Goal: Information Seeking & Learning: Compare options

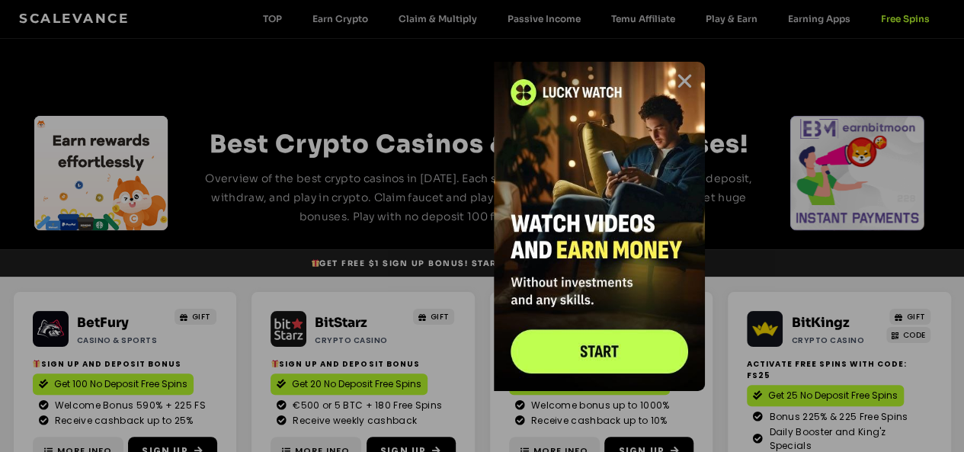
click at [689, 78] on icon "Close" at bounding box center [684, 81] width 19 height 19
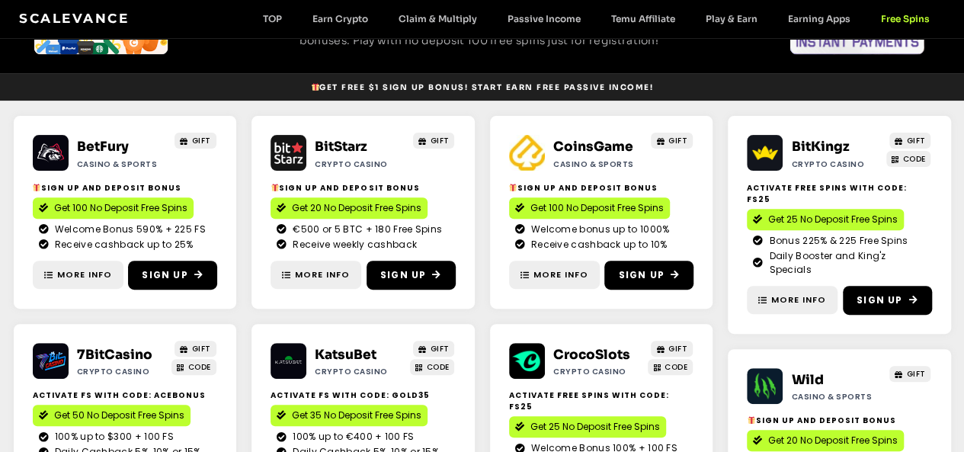
scroll to position [152, 0]
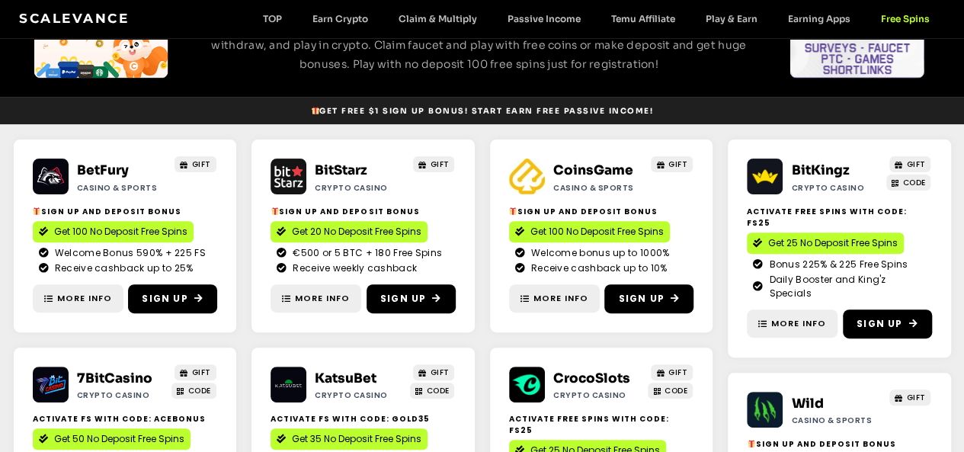
click at [292, 175] on img at bounding box center [289, 177] width 36 height 36
click at [329, 300] on span "More Info" at bounding box center [322, 298] width 55 height 13
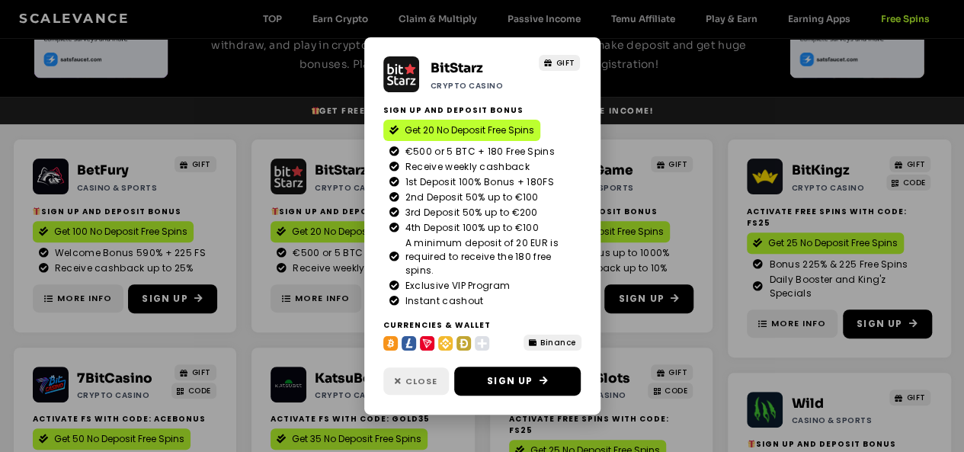
click at [429, 389] on link "Close" at bounding box center [416, 381] width 66 height 28
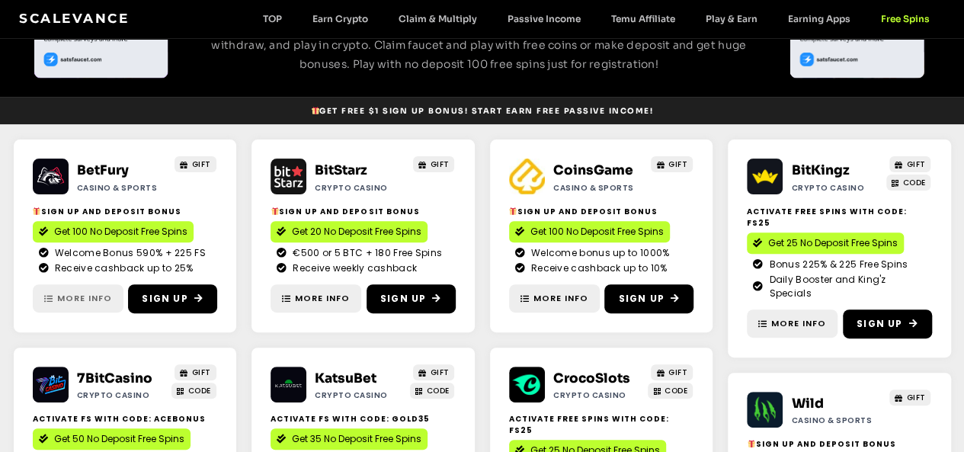
click at [86, 296] on span "More Info" at bounding box center [84, 298] width 55 height 13
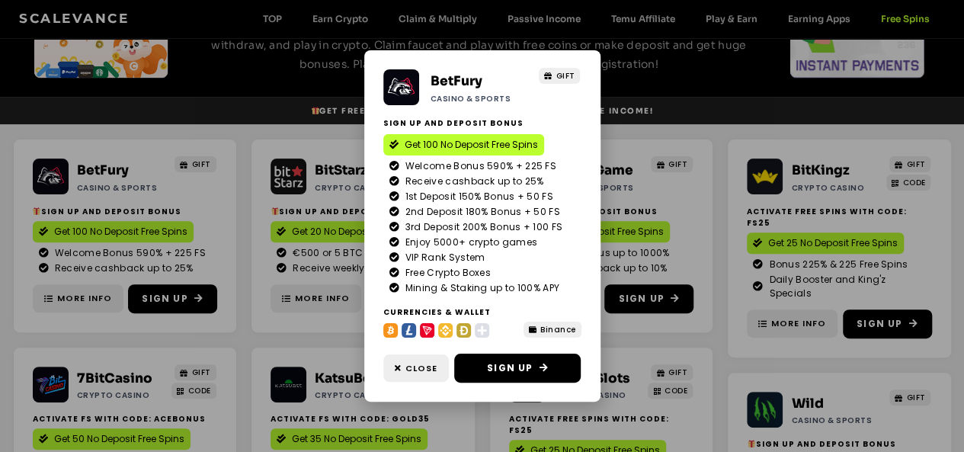
click at [243, 319] on div "BetFury Casino & Sports GIFT SIGN UP AND DEPOSIT BONUS Get 100 No Deposit Free …" at bounding box center [482, 226] width 964 height 452
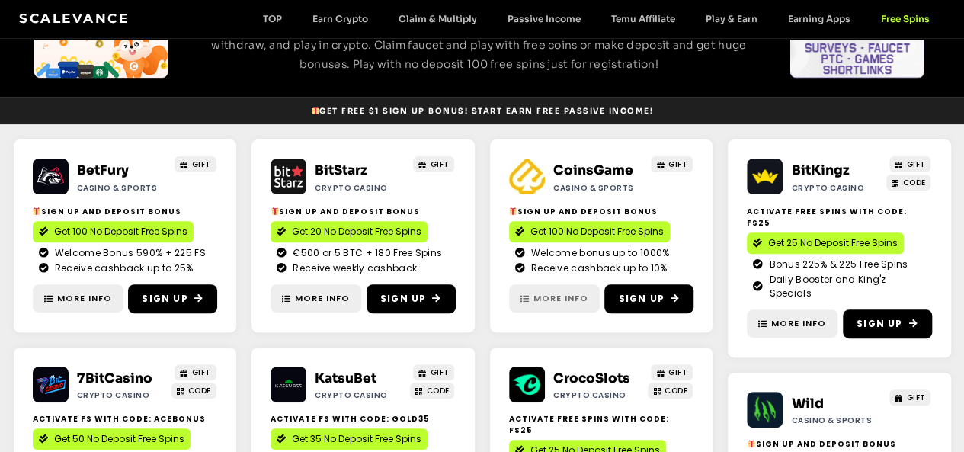
click at [524, 297] on icon at bounding box center [524, 298] width 9 height 8
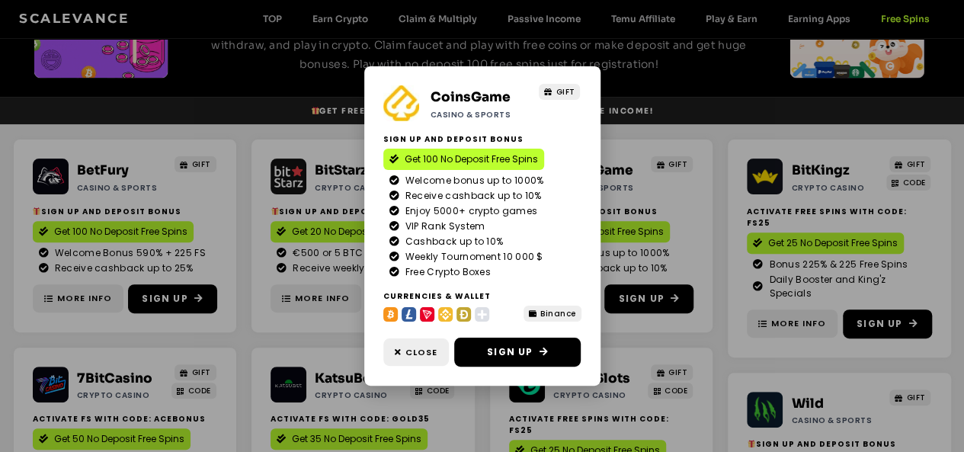
click at [250, 330] on div "CoinsGame Casino & Sports GIFT SIGN UP AND DEPOSIT BONUS Get 100 No Deposit Fre…" at bounding box center [482, 226] width 964 height 452
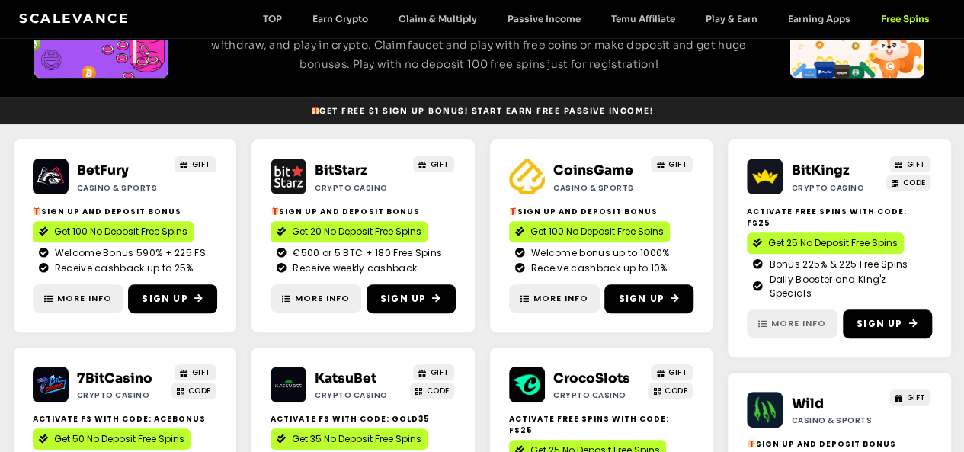
click at [787, 317] on span "More Info" at bounding box center [798, 323] width 55 height 13
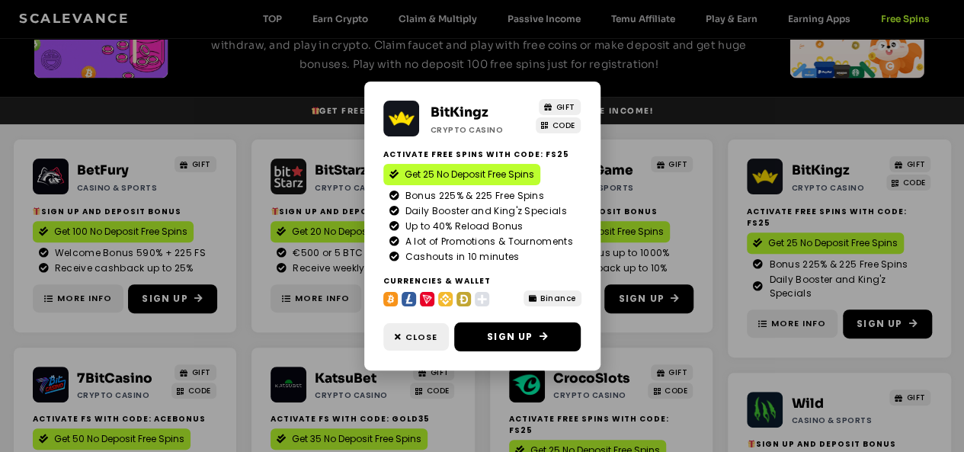
click at [276, 338] on div "BitKingz Crypto casino GIFT CODE Activate Free Spins with Code: FS25 Get 25 No …" at bounding box center [482, 226] width 964 height 452
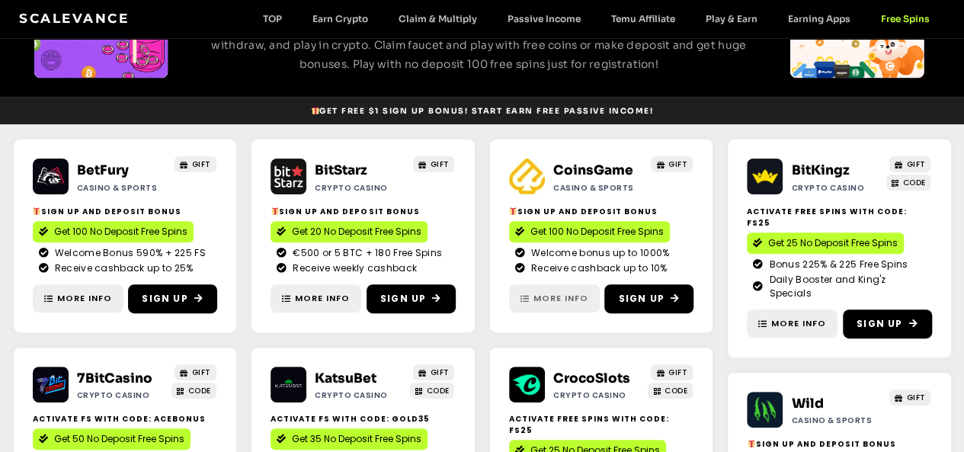
click at [550, 309] on link "More Info" at bounding box center [554, 298] width 91 height 28
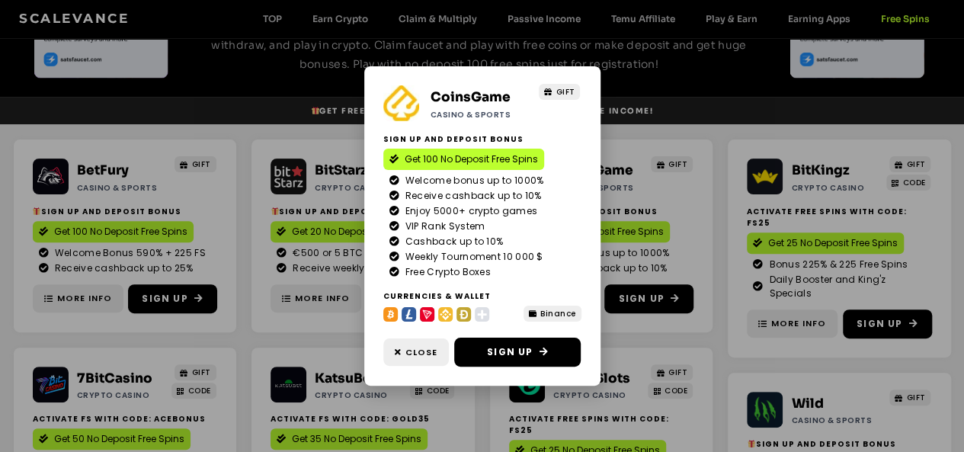
click at [264, 130] on div "CoinsGame Casino & Sports GIFT SIGN UP AND DEPOSIT BONUS Get 100 No Deposit Fre…" at bounding box center [482, 226] width 964 height 452
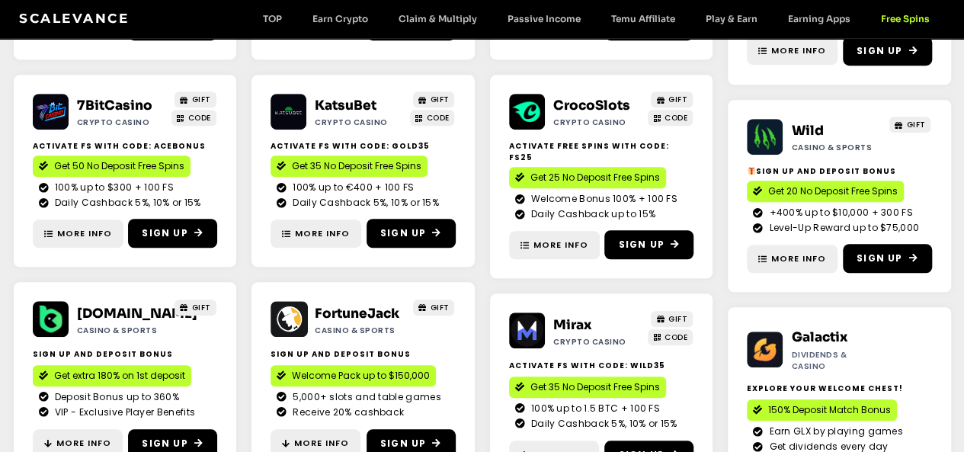
scroll to position [457, 0]
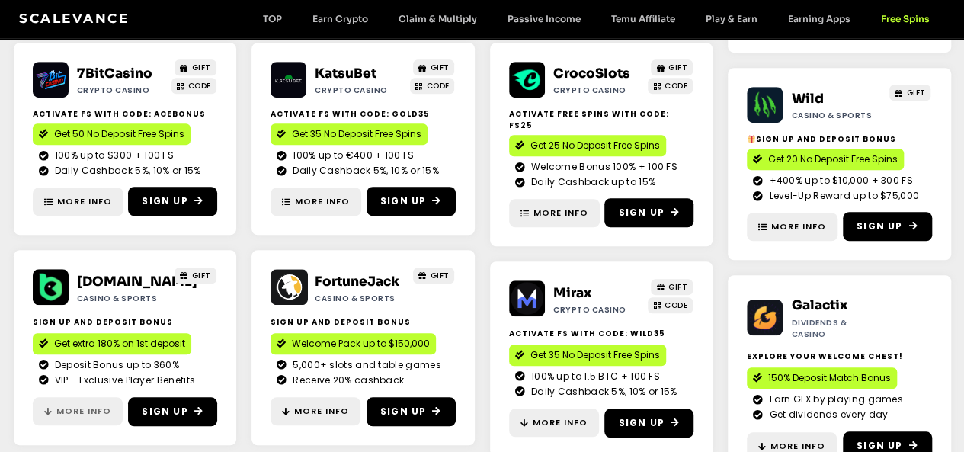
click at [69, 406] on span "More Info" at bounding box center [83, 411] width 55 height 13
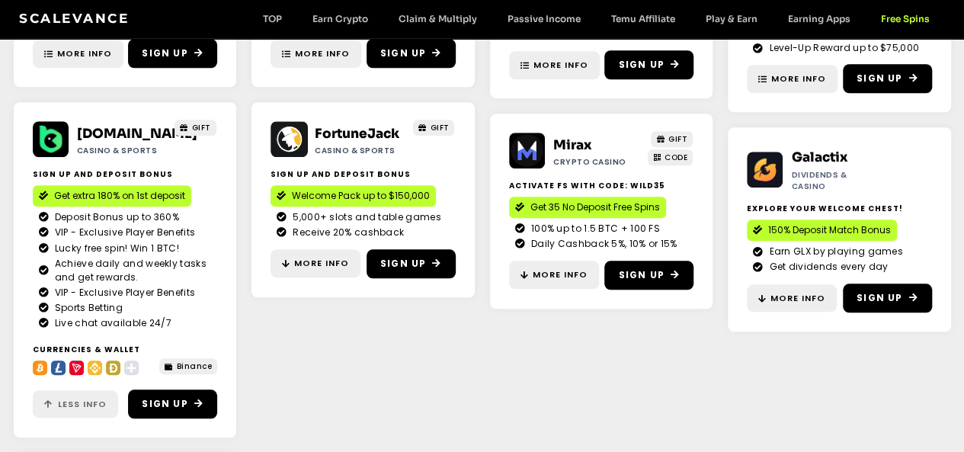
scroll to position [610, 0]
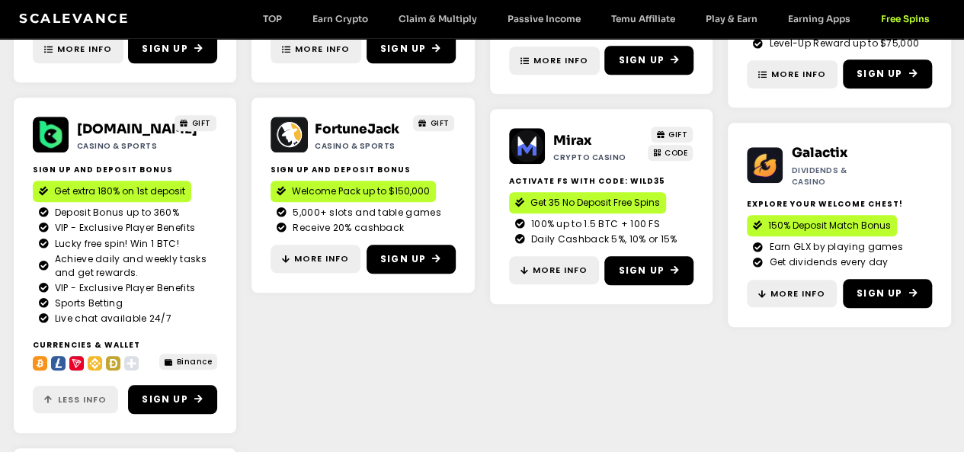
click at [84, 403] on span "Less Info" at bounding box center [82, 399] width 49 height 13
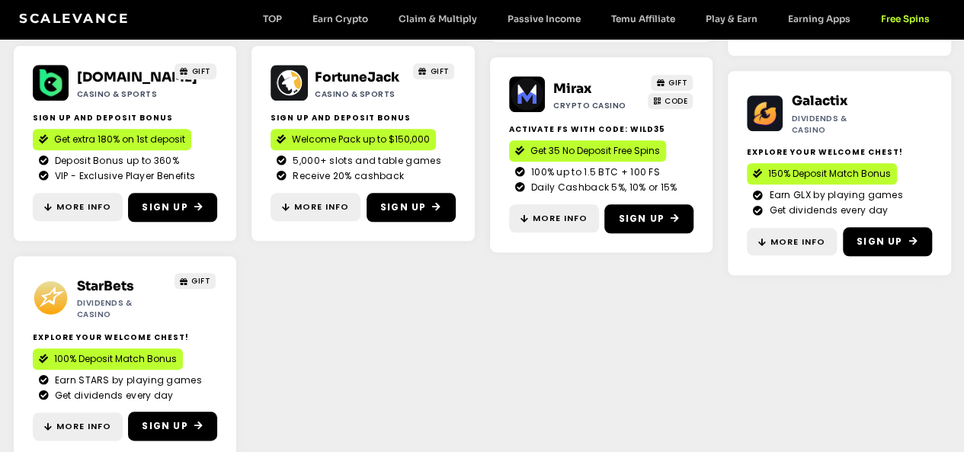
scroll to position [686, 0]
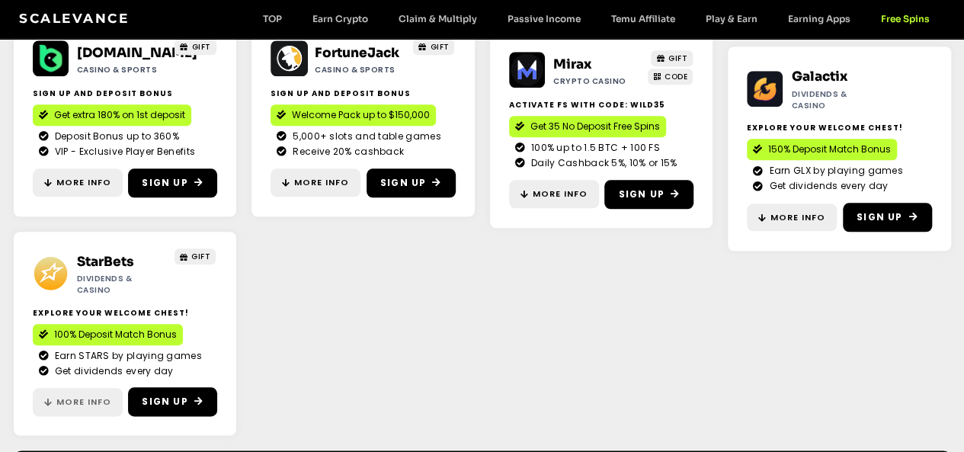
click at [87, 396] on span "More Info" at bounding box center [83, 402] width 55 height 13
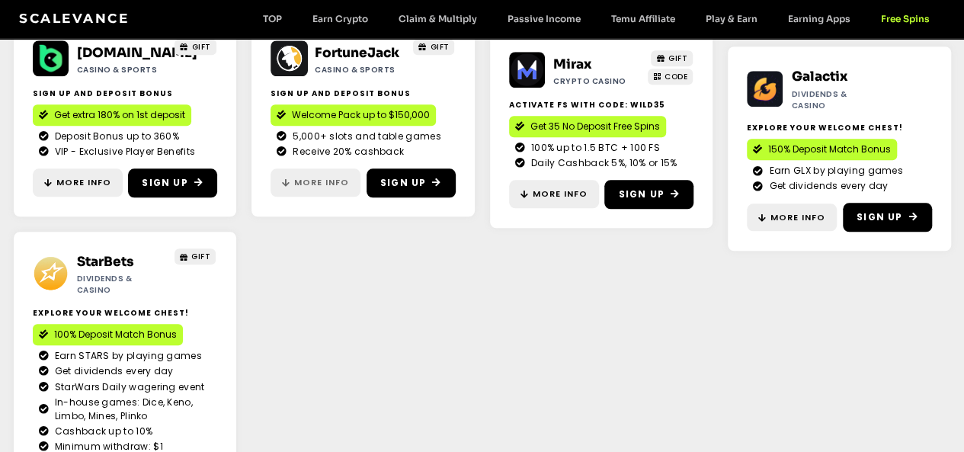
click at [322, 187] on span "More Info" at bounding box center [321, 182] width 55 height 13
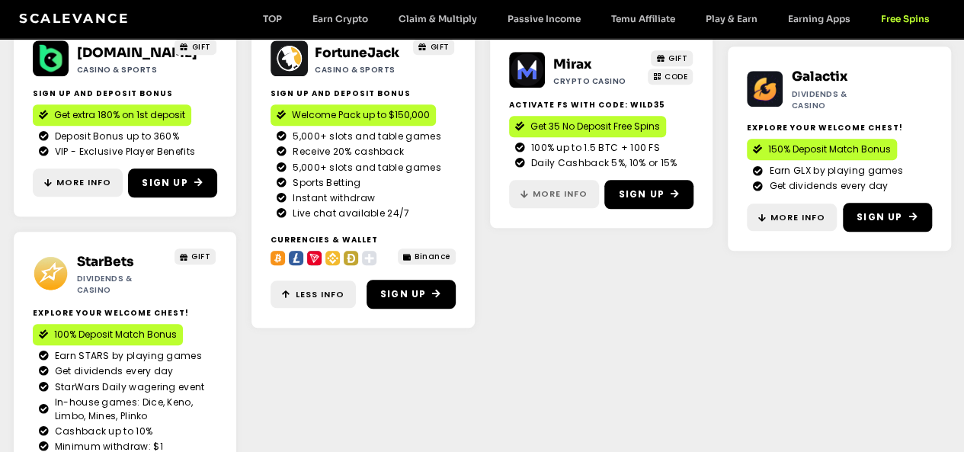
click at [556, 187] on span "More Info" at bounding box center [560, 193] width 55 height 13
